Goal: Navigation & Orientation: Find specific page/section

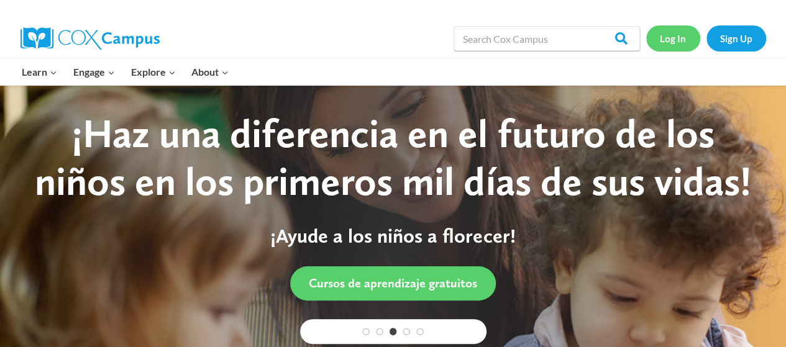
click at [671, 37] on link "Log In" at bounding box center [673, 37] width 54 height 25
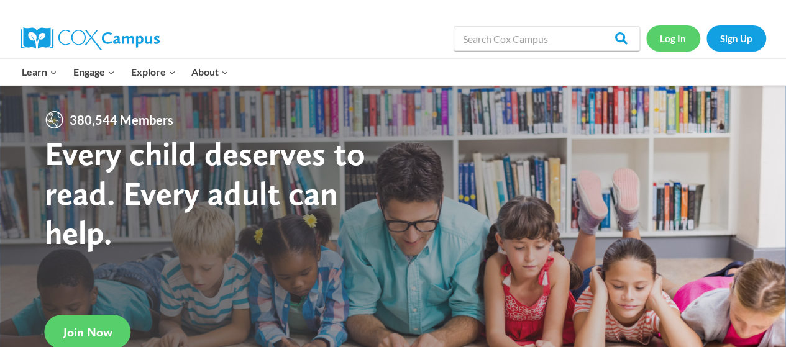
click at [677, 37] on link "Log In" at bounding box center [673, 37] width 54 height 25
